Goal: Complete application form: Complete application form

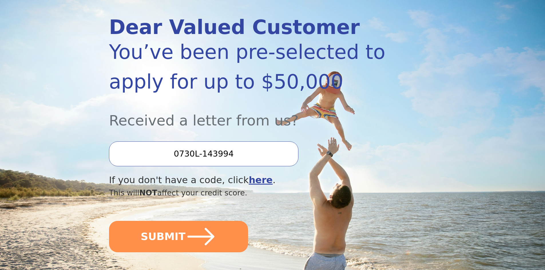
scroll to position [86, 0]
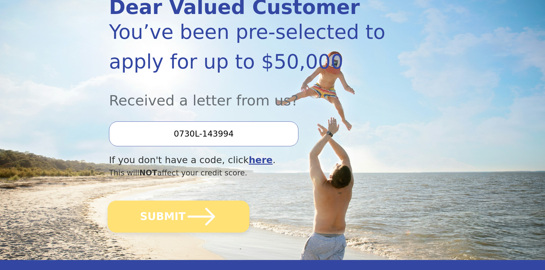
click at [164, 211] on button "SUBMIT" at bounding box center [179, 217] width 142 height 32
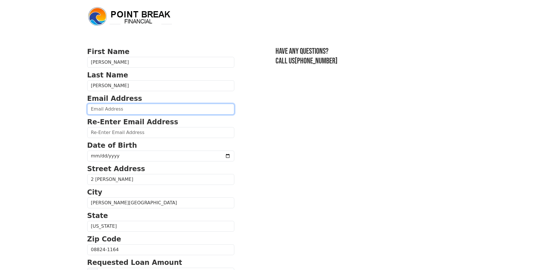
click at [127, 105] on input "email" at bounding box center [160, 109] width 147 height 11
type input "[EMAIL_ADDRESS][DOMAIN_NAME]"
type input "[PHONE_NUMBER]"
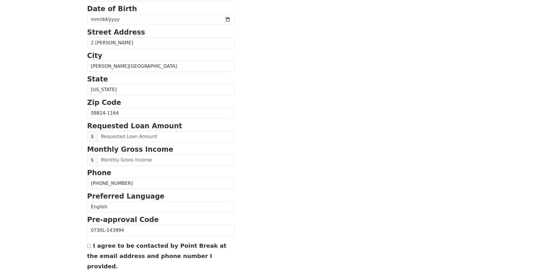
scroll to position [128, 0]
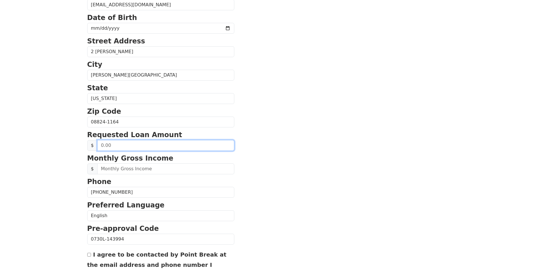
click at [133, 147] on input "text" at bounding box center [165, 145] width 137 height 11
type input "20,000.00"
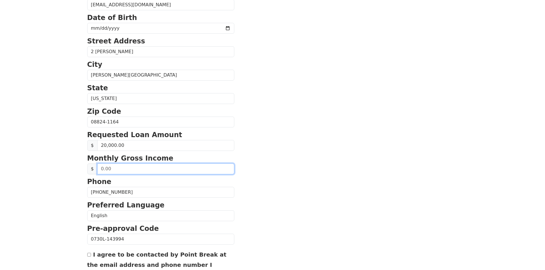
click at [139, 167] on input "text" at bounding box center [165, 169] width 137 height 11
drag, startPoint x: 113, startPoint y: 167, endPoint x: 89, endPoint y: 165, distance: 24.1
click at [89, 165] on div "$ 8.00" at bounding box center [160, 169] width 147 height 11
type input "3,280.00"
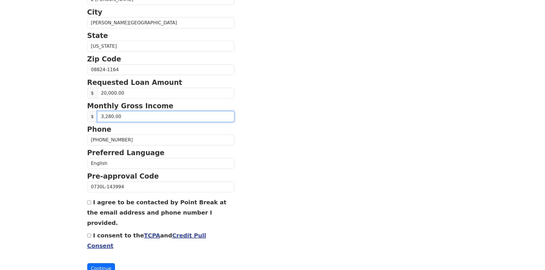
scroll to position [185, 0]
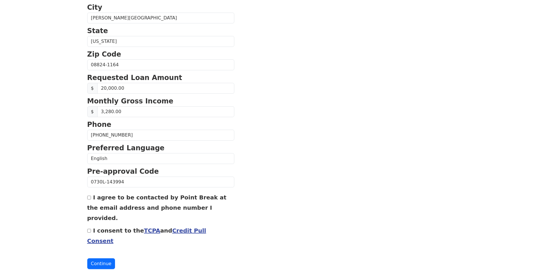
click at [89, 199] on input "I agree to be contacted by Point Break at the email address and phone number I …" at bounding box center [89, 198] width 4 height 4
checkbox input "true"
click at [93, 227] on label "I consent to the TCPA and Credit Pull Consent" at bounding box center [146, 235] width 119 height 17
click at [91, 229] on input "I consent to the TCPA and Credit Pull Consent" at bounding box center [89, 231] width 4 height 4
checkbox input "true"
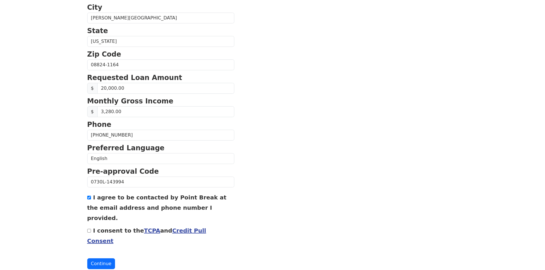
scroll to position [0, 0]
click at [97, 259] on button "Continue" at bounding box center [101, 264] width 28 height 11
click at [94, 259] on button "Continue" at bounding box center [101, 264] width 28 height 11
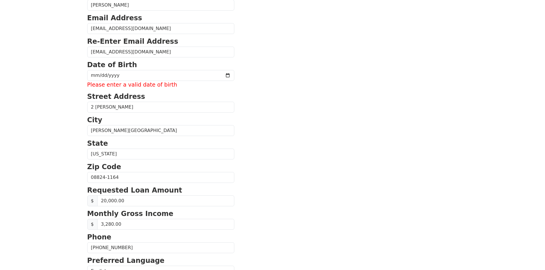
scroll to position [22, 0]
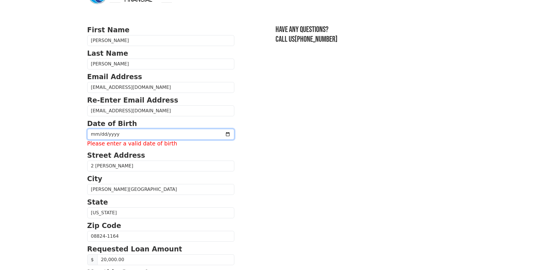
click at [121, 140] on input "date" at bounding box center [160, 134] width 147 height 11
click at [92, 135] on input "date" at bounding box center [160, 134] width 147 height 11
click at [209, 135] on input "date" at bounding box center [160, 134] width 147 height 11
click at [214, 135] on input "date" at bounding box center [160, 134] width 147 height 11
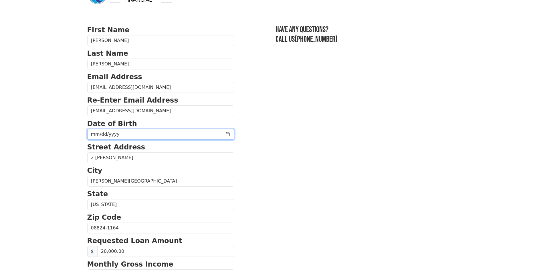
type input "[DATE]"
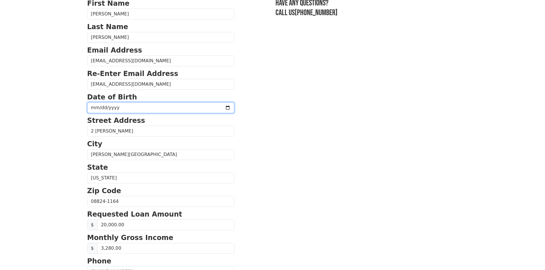
scroll to position [185, 0]
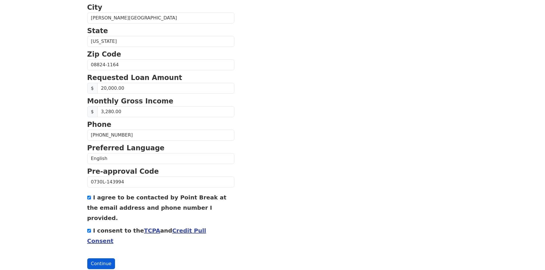
click at [104, 259] on button "Continue" at bounding box center [101, 264] width 28 height 11
